Goal: Communication & Community: Answer question/provide support

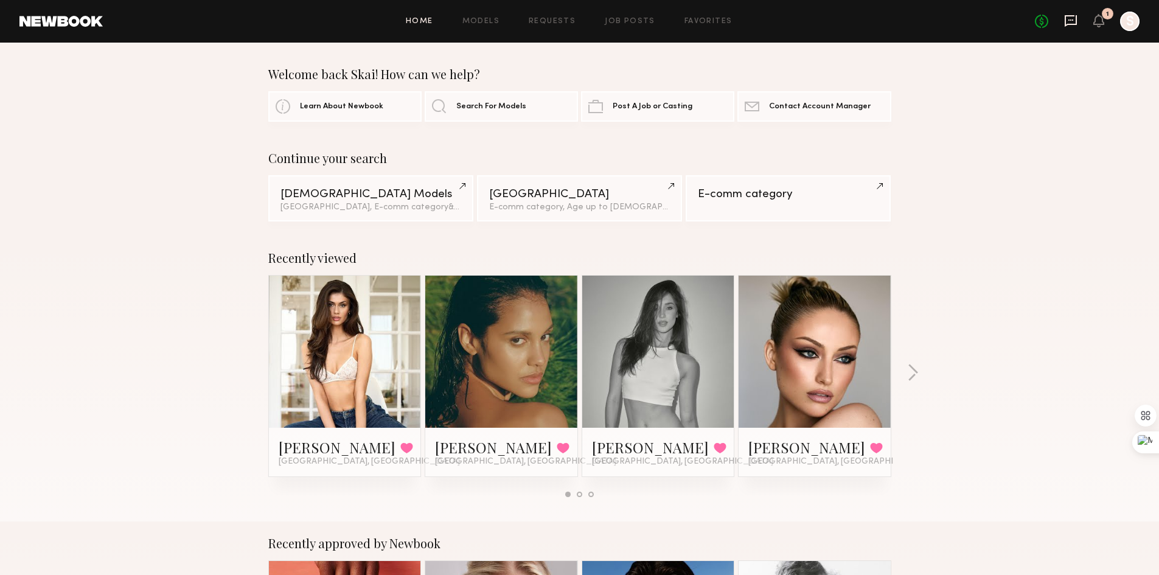
click at [1073, 19] on icon at bounding box center [1070, 20] width 13 height 13
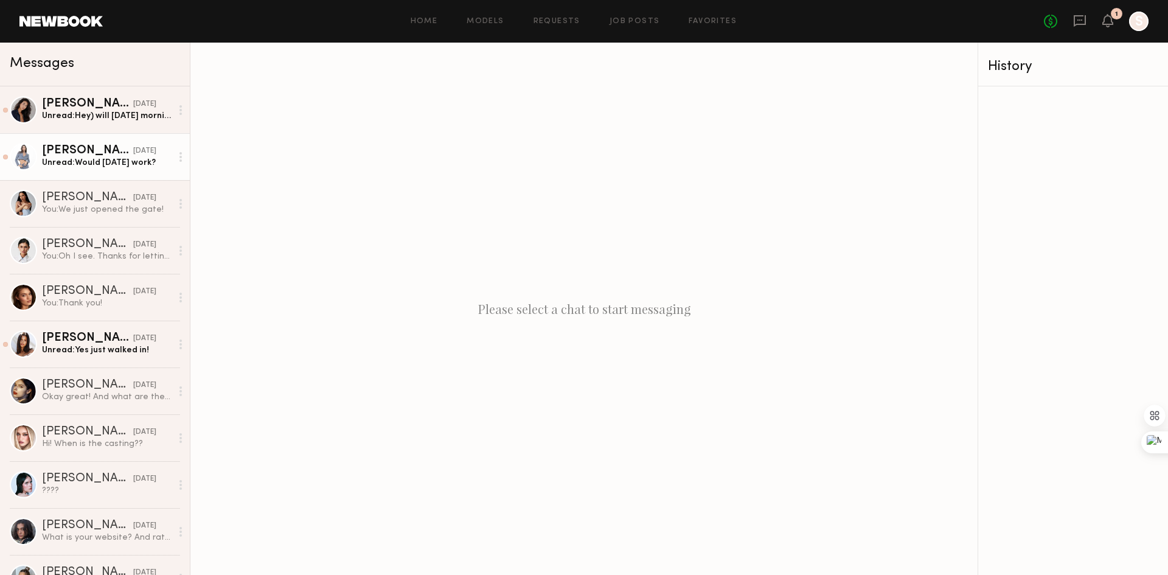
click at [101, 162] on div "Unread: Would [DATE] work?" at bounding box center [107, 163] width 130 height 12
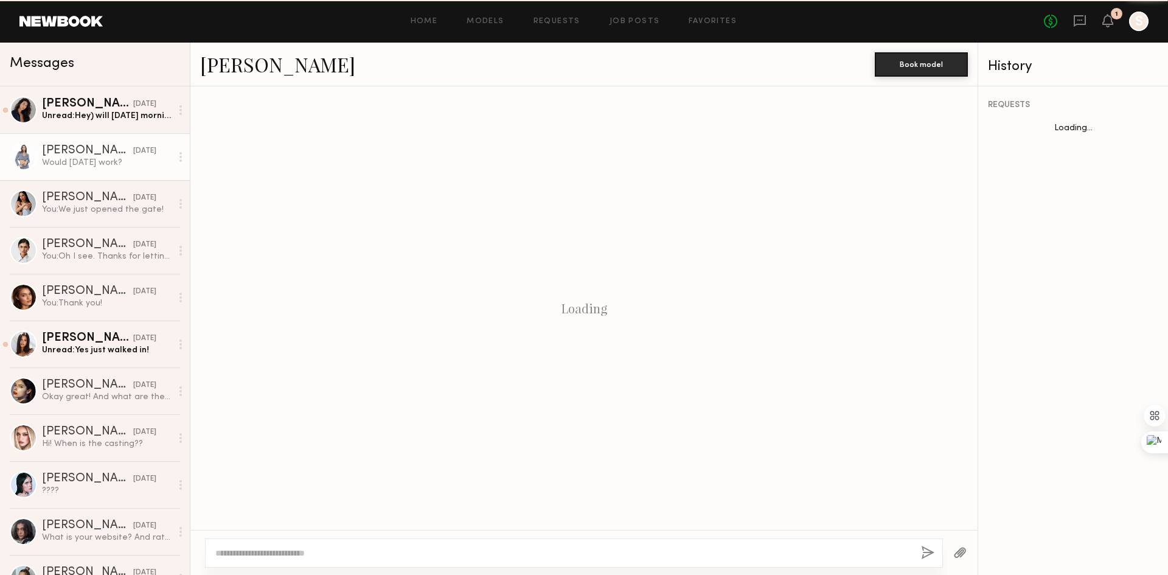
scroll to position [691, 0]
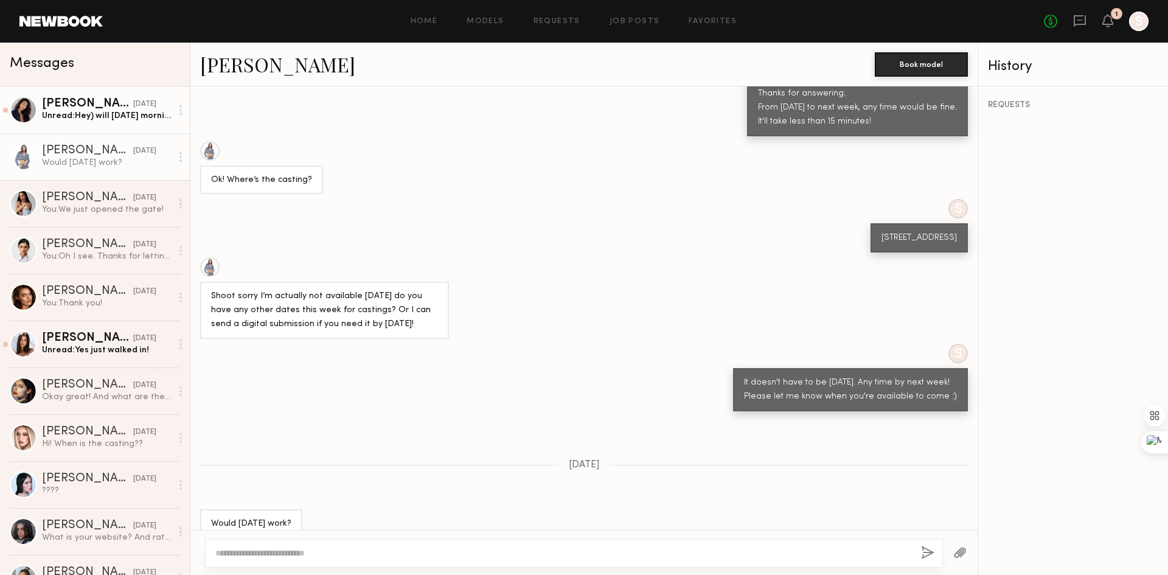
click at [82, 114] on div "Unread: Hey) will [DATE] morning work?" at bounding box center [107, 116] width 130 height 12
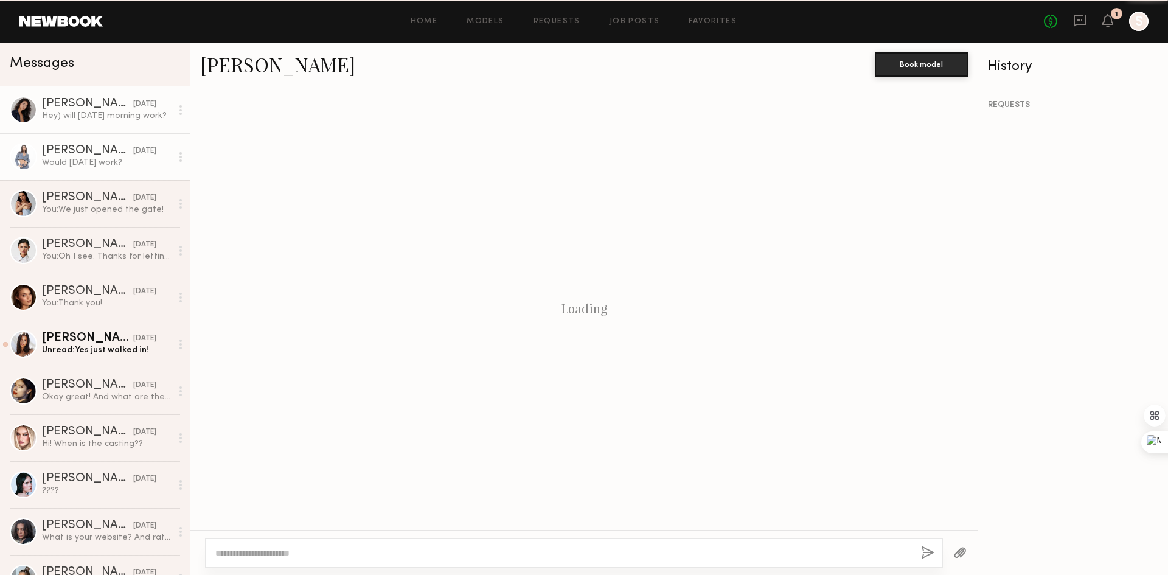
scroll to position [655, 0]
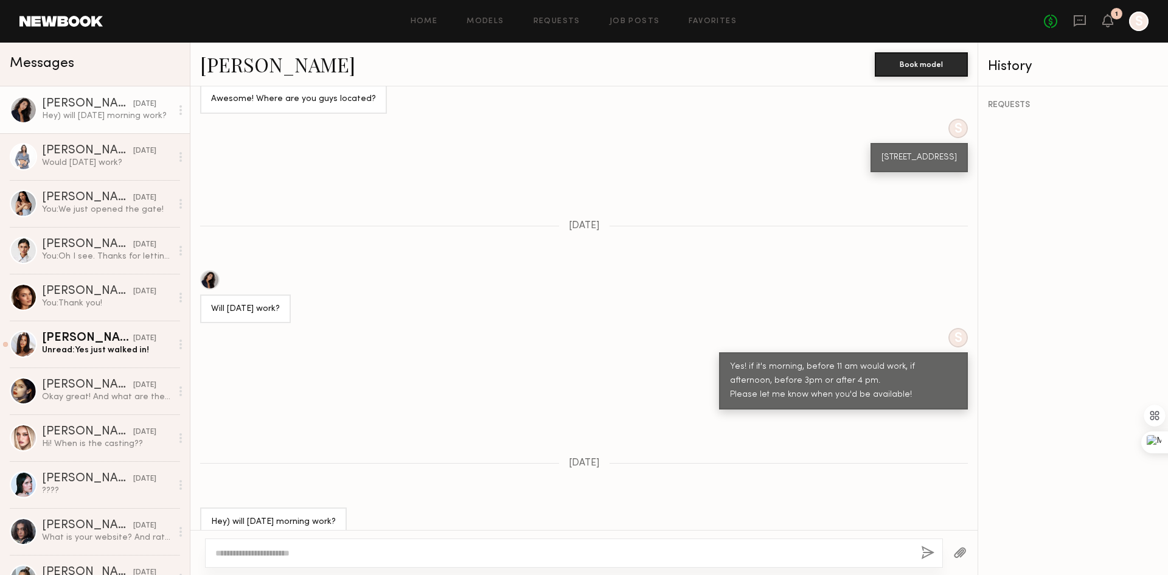
click at [401, 328] on div "S Yes! if it's morning, before 11 am would work, if afternoon, before 3pm or af…" at bounding box center [583, 369] width 787 height 82
click at [417, 387] on div "S Yes! if it's morning, before 11 am would work, if afternoon, before 3pm or af…" at bounding box center [583, 369] width 787 height 82
click at [211, 270] on div at bounding box center [209, 279] width 19 height 19
click at [305, 247] on div "Keep direct messages professional and related only to paid job opportunities. M…" at bounding box center [583, 308] width 787 height 444
click at [90, 155] on div "[PERSON_NAME]" at bounding box center [87, 151] width 91 height 12
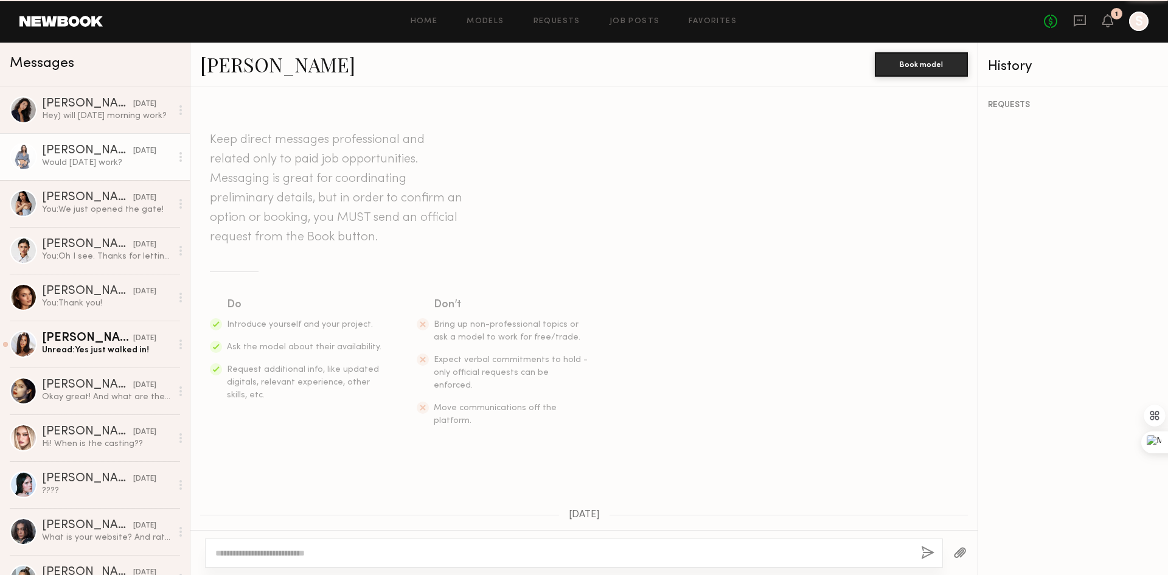
scroll to position [691, 0]
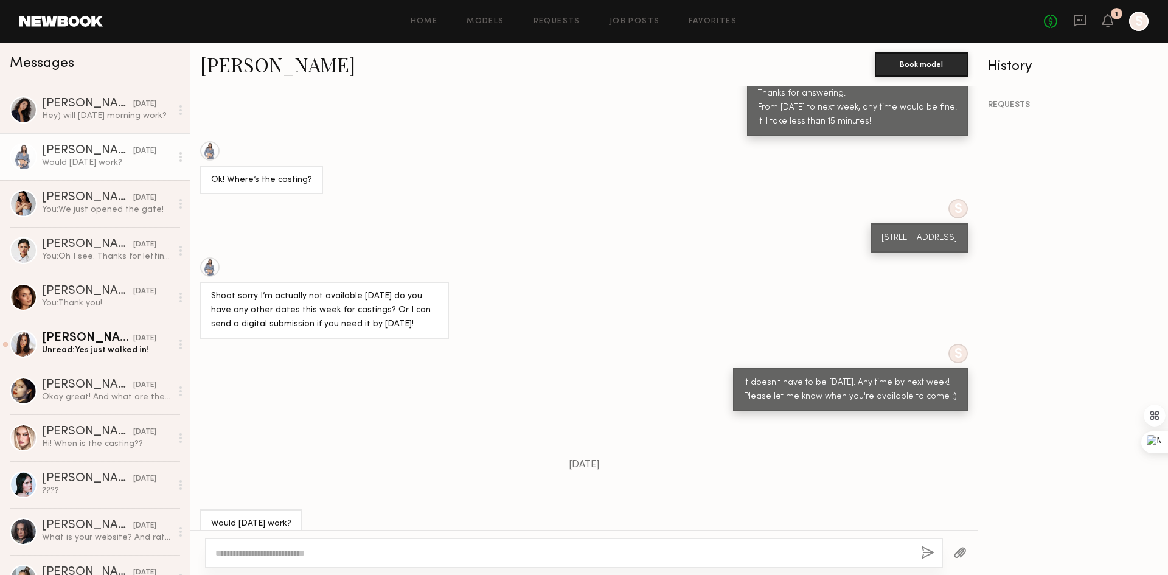
click at [569, 287] on div "Shoot sorry I’m actually not available [DATE] do you have any other dates this …" at bounding box center [583, 298] width 787 height 82
click at [251, 63] on link "[PERSON_NAME]" at bounding box center [277, 64] width 155 height 26
click at [246, 64] on link "[PERSON_NAME]" at bounding box center [277, 64] width 155 height 26
click at [311, 553] on textarea at bounding box center [563, 553] width 696 height 12
click at [66, 117] on div "Hey) will [DATE] morning work?" at bounding box center [107, 116] width 130 height 12
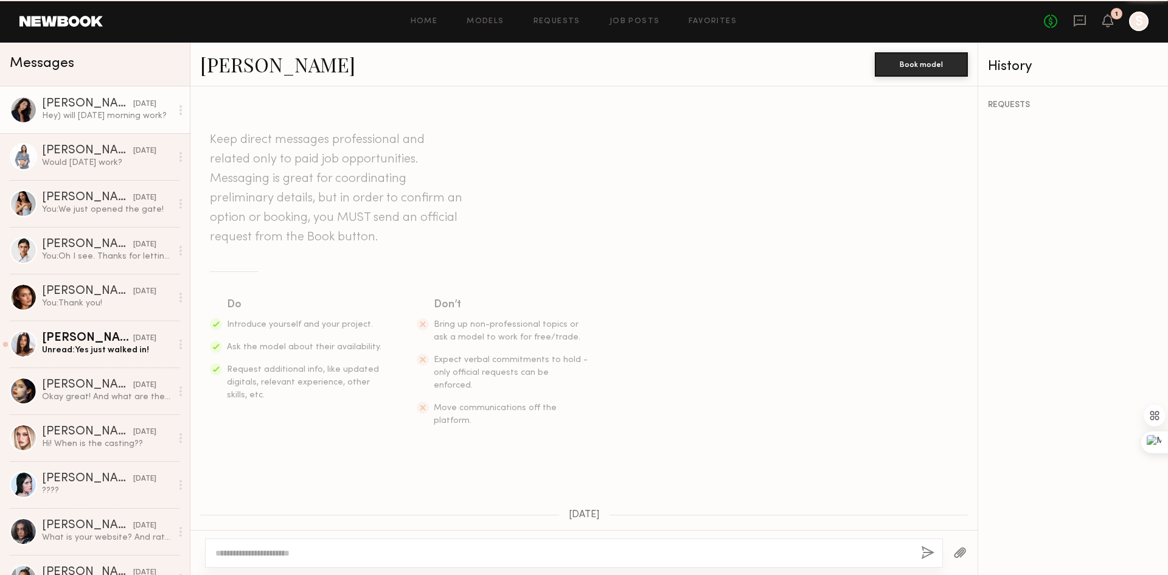
scroll to position [655, 0]
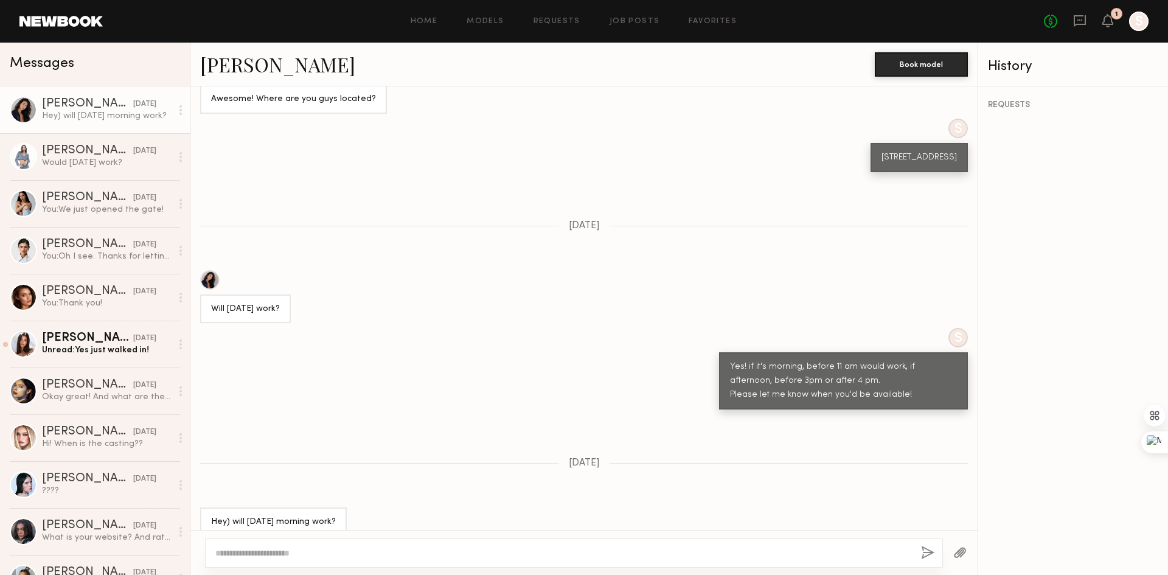
click at [306, 550] on textarea at bounding box center [563, 553] width 696 height 12
type textarea "*"
type textarea "**********"
click at [932, 548] on button "button" at bounding box center [927, 553] width 13 height 15
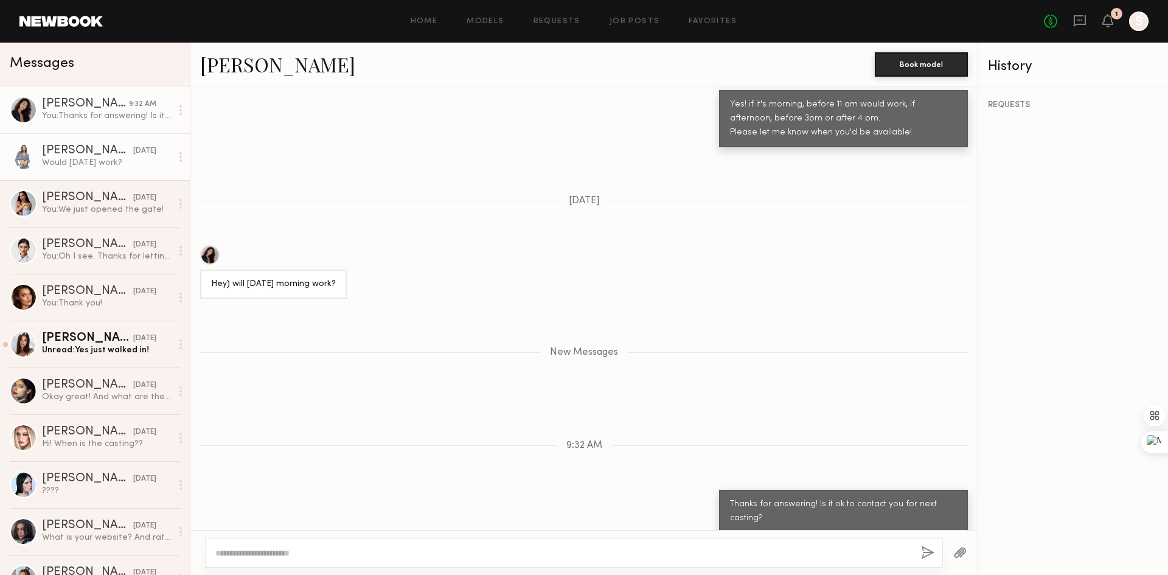
click at [90, 164] on div "Would [DATE] work?" at bounding box center [107, 163] width 130 height 12
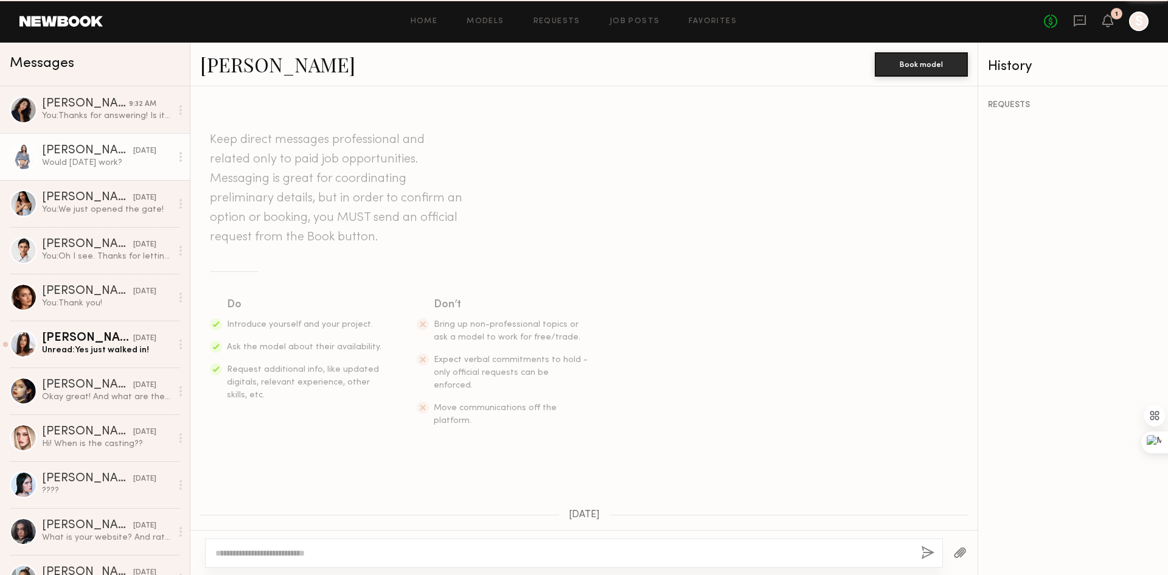
scroll to position [691, 0]
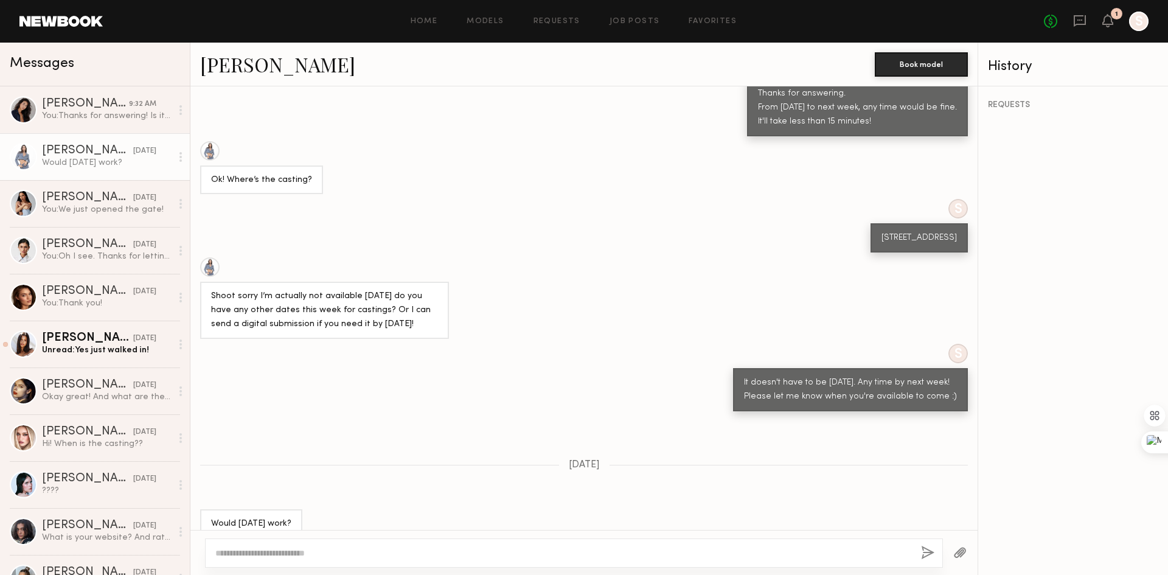
click at [267, 561] on div at bounding box center [574, 553] width 738 height 29
click at [284, 560] on div at bounding box center [574, 553] width 738 height 29
click at [282, 558] on textarea at bounding box center [563, 553] width 696 height 12
type textarea "**********"
click at [928, 556] on button "button" at bounding box center [927, 553] width 13 height 15
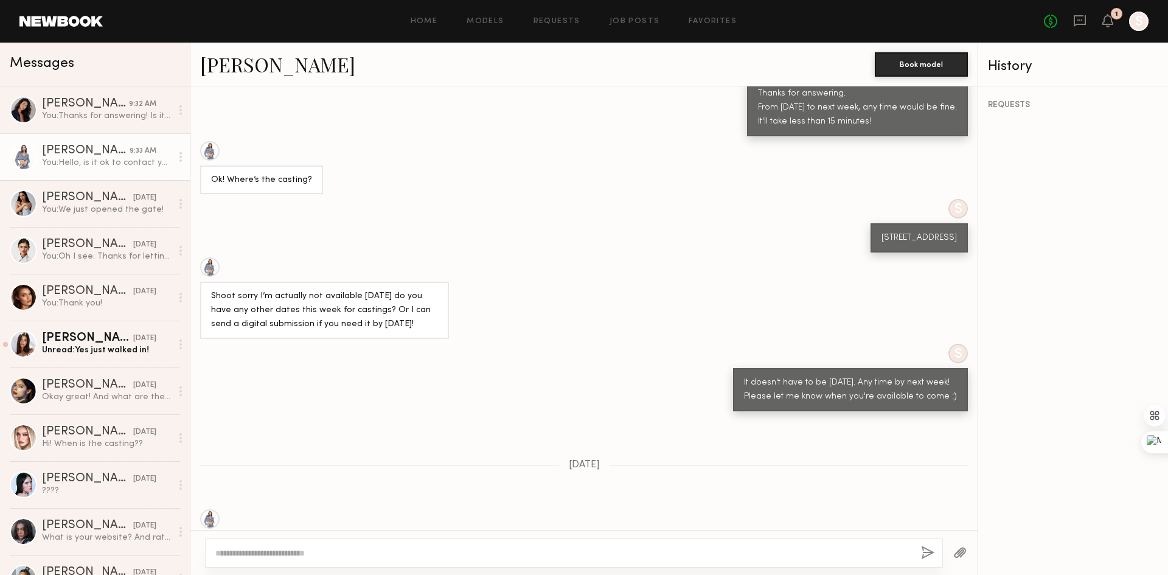
scroll to position [940, 0]
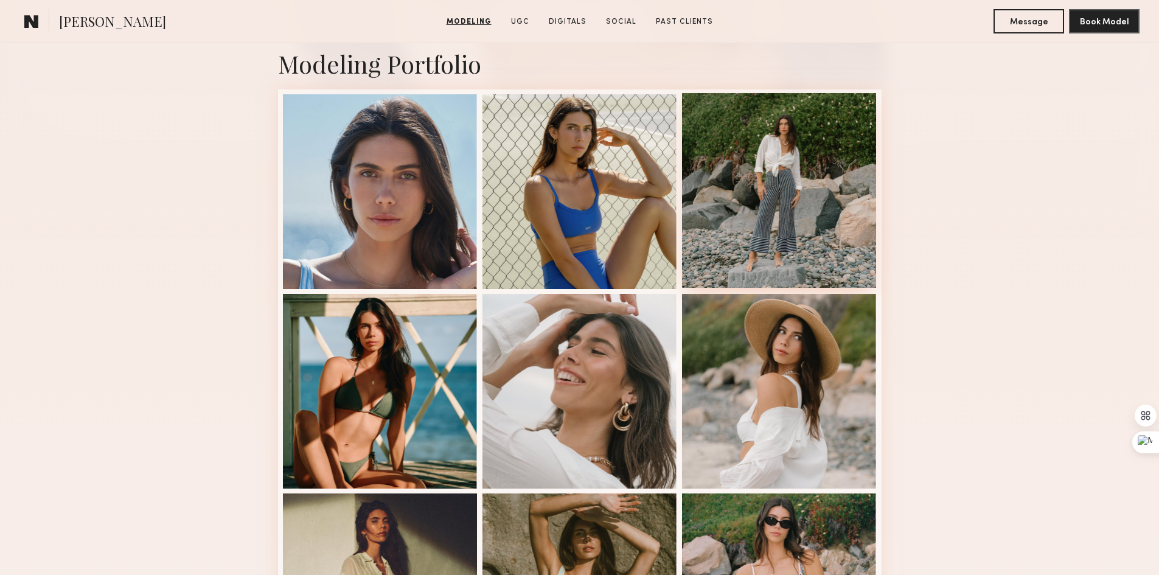
scroll to position [243, 0]
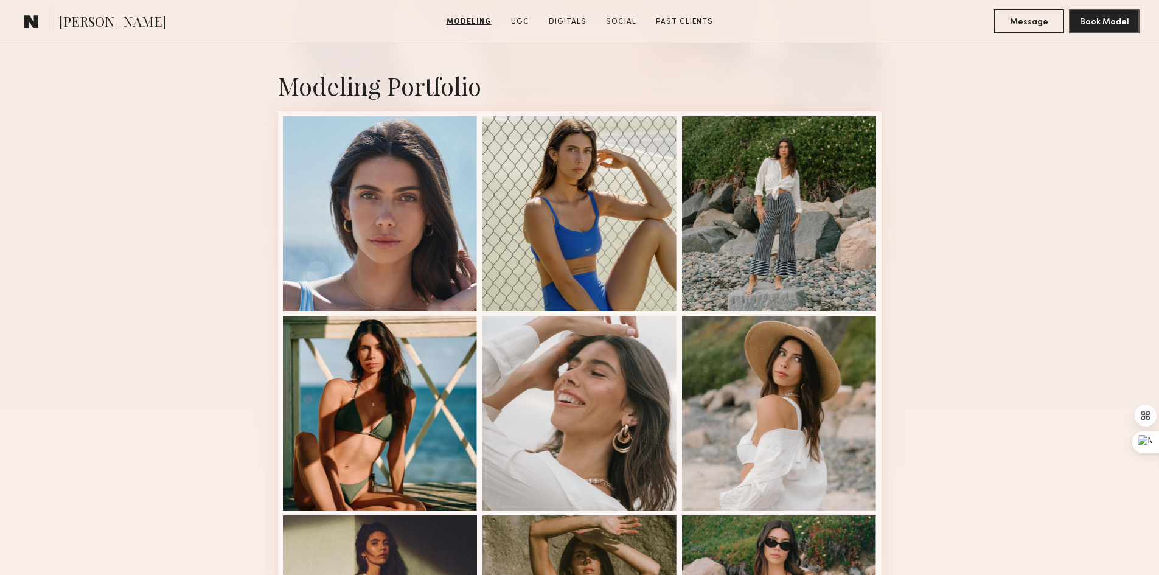
click at [32, 134] on div "Modeling Portfolio View More" at bounding box center [579, 509] width 1159 height 948
